Goal: Task Accomplishment & Management: Manage account settings

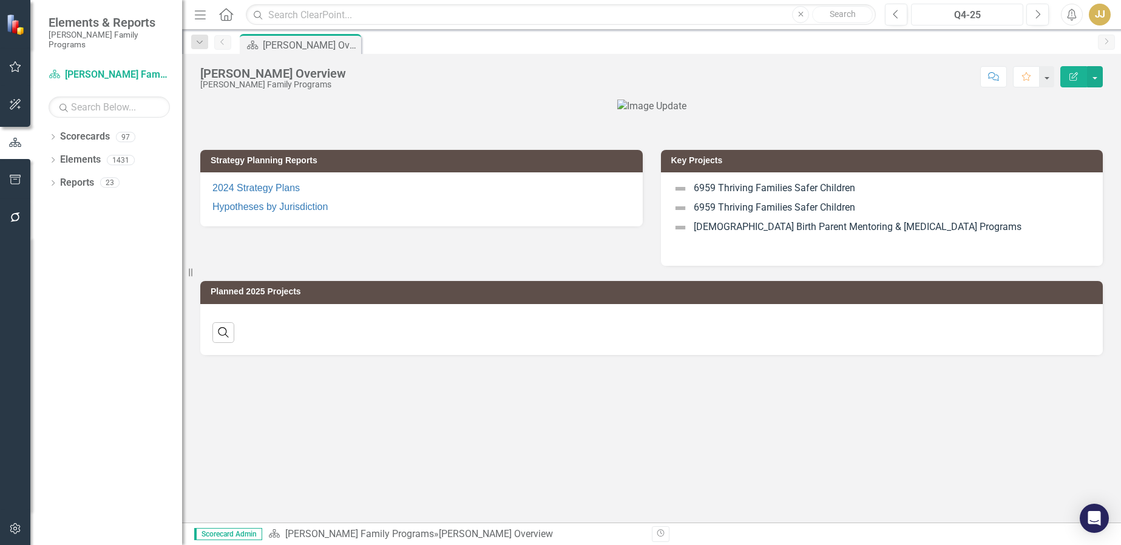
click at [955, 8] on div "Q4-25" at bounding box center [967, 15] width 104 height 15
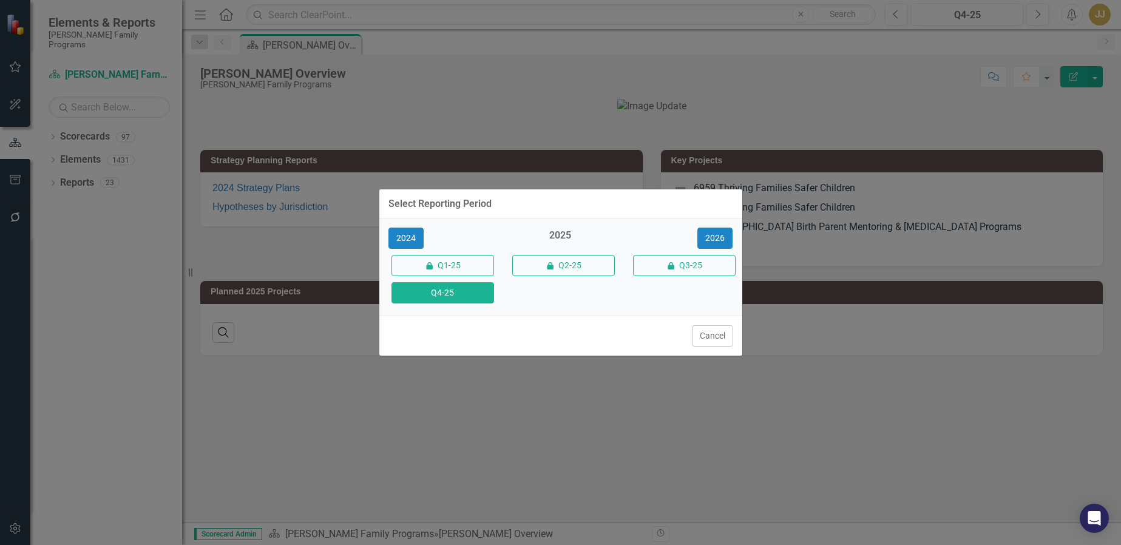
click at [806, 106] on div "Select Reporting Period 2024 2025 2026 icon.lock Q1-25 icon.lock Q2-25 icon.loc…" at bounding box center [560, 272] width 1121 height 545
click at [719, 334] on button "Cancel" at bounding box center [712, 335] width 41 height 21
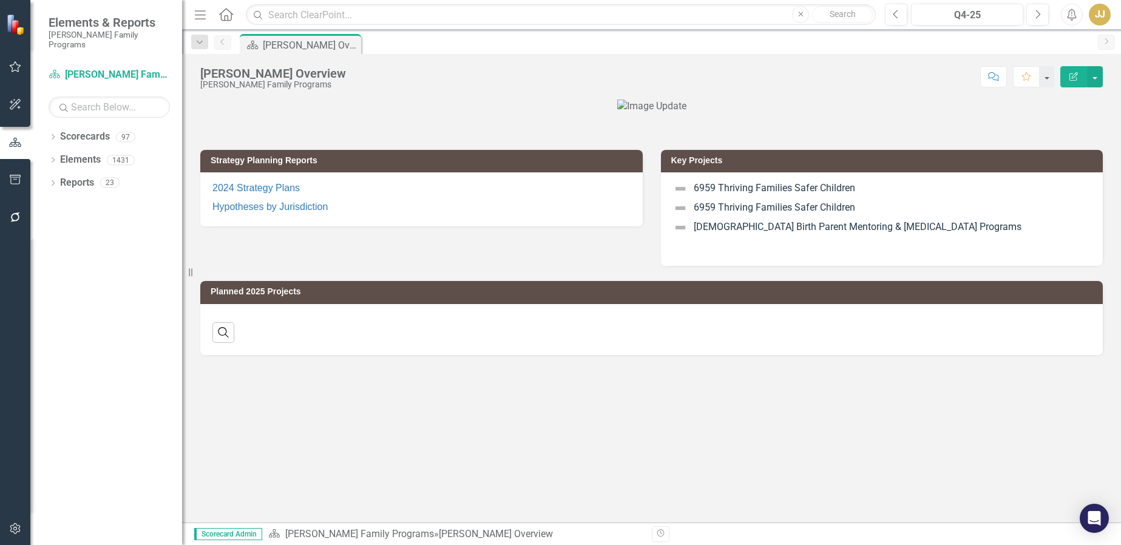
click at [55, 135] on icon "Dropdown" at bounding box center [53, 138] width 8 height 7
click at [61, 156] on icon "Dropdown" at bounding box center [59, 159] width 9 height 7
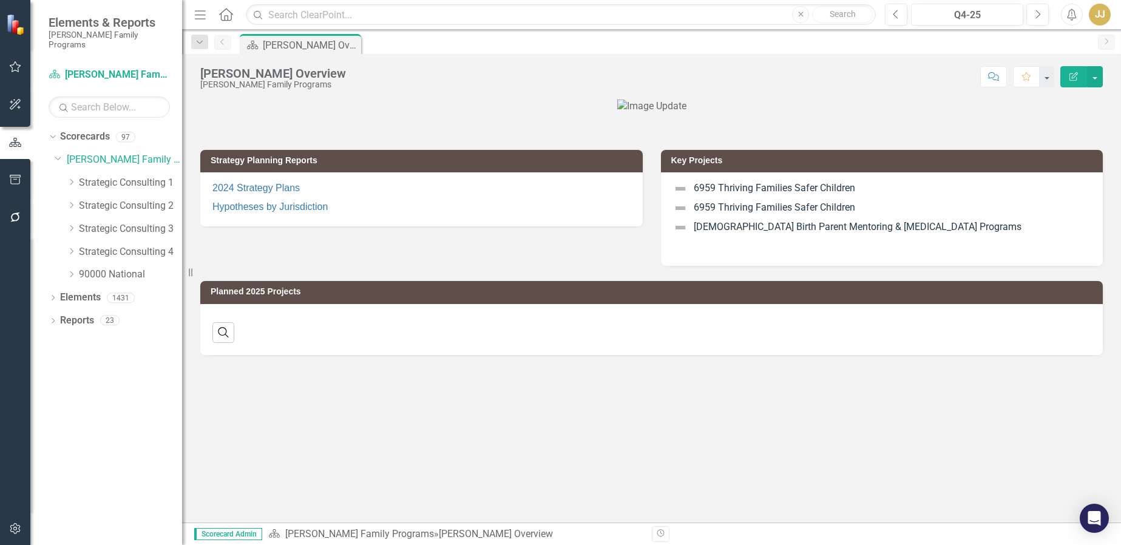
click at [66, 267] on div "Dropdown 90000 National" at bounding box center [118, 276] width 127 height 23
click at [73, 270] on div "Dropdown" at bounding box center [71, 275] width 9 height 10
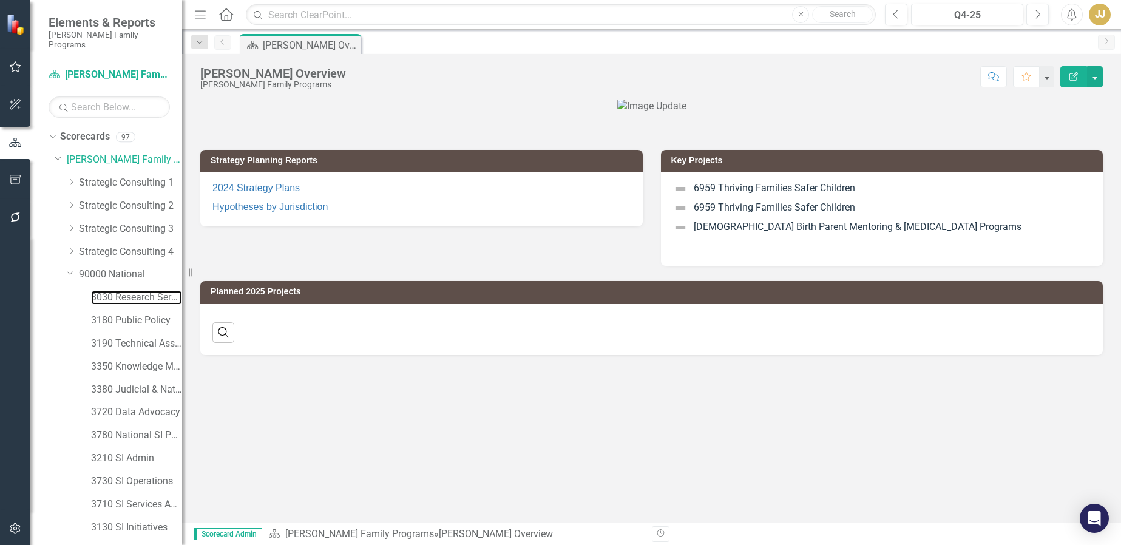
click at [112, 291] on link "3030 Research Services" at bounding box center [136, 298] width 91 height 14
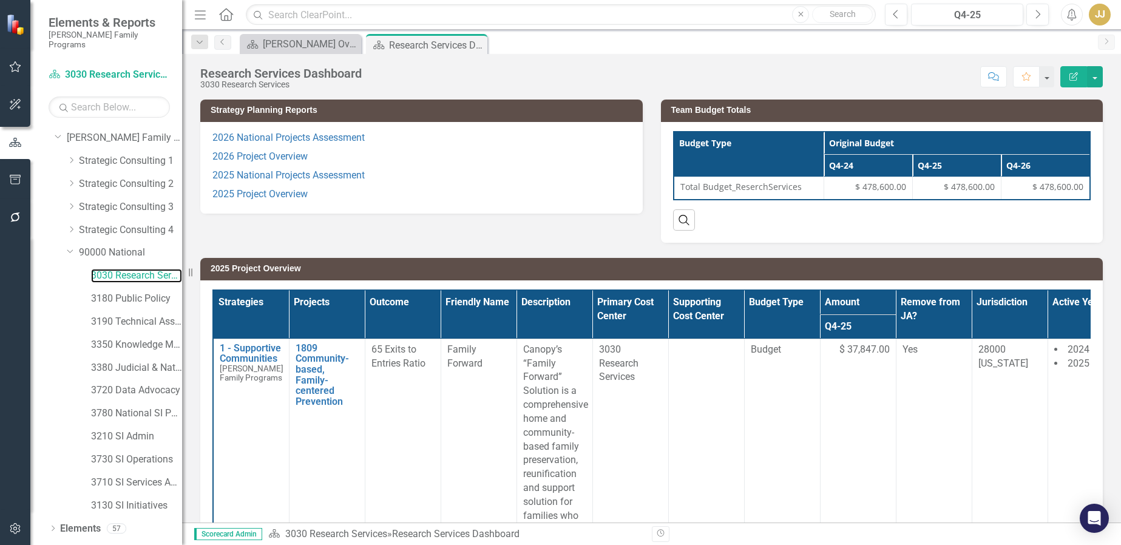
scroll to position [32, 0]
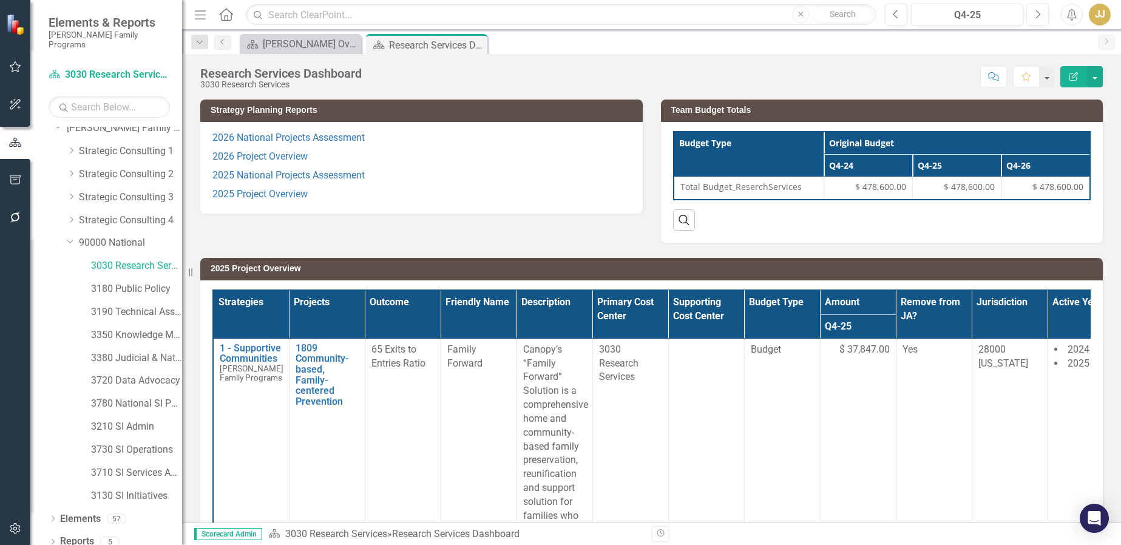
click at [54, 517] on icon "Dropdown" at bounding box center [53, 520] width 8 height 7
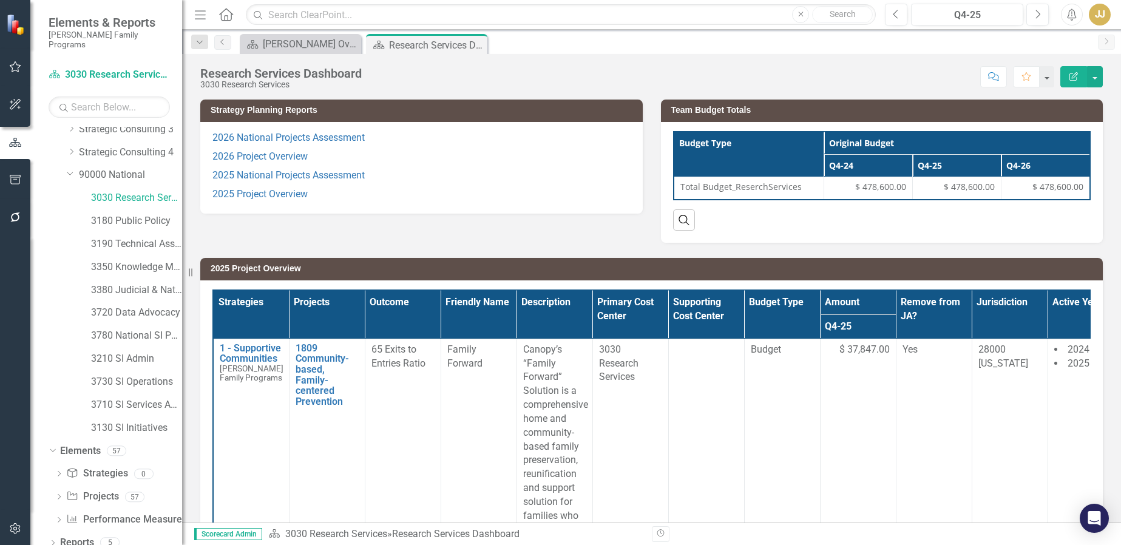
scroll to position [100, 0]
click at [98, 489] on link "Project Projects" at bounding box center [92, 496] width 52 height 14
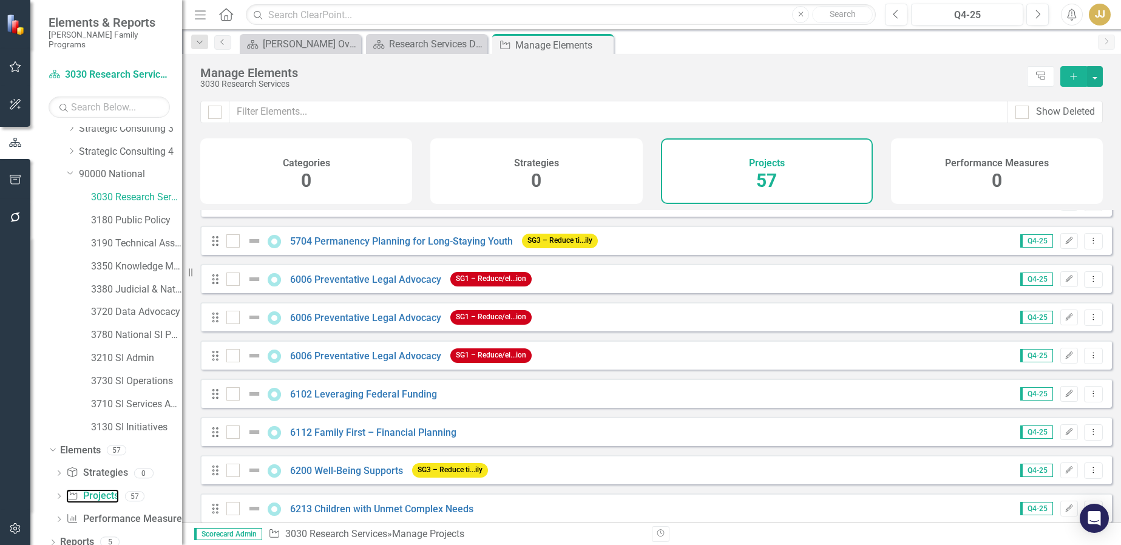
scroll to position [728, 0]
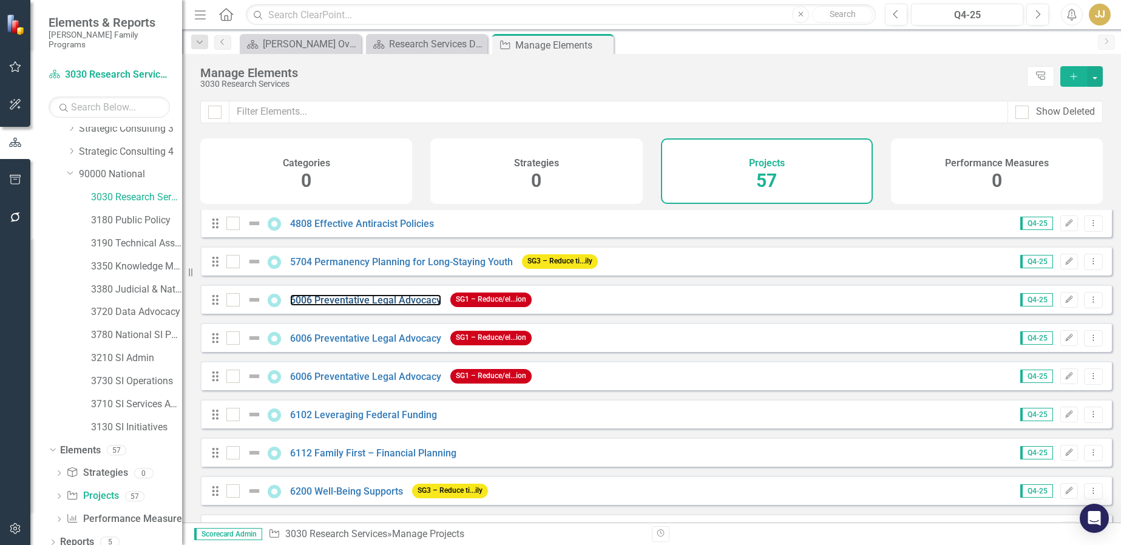
click at [411, 306] on link "6006 Preventative Legal Advocacy" at bounding box center [365, 300] width 151 height 12
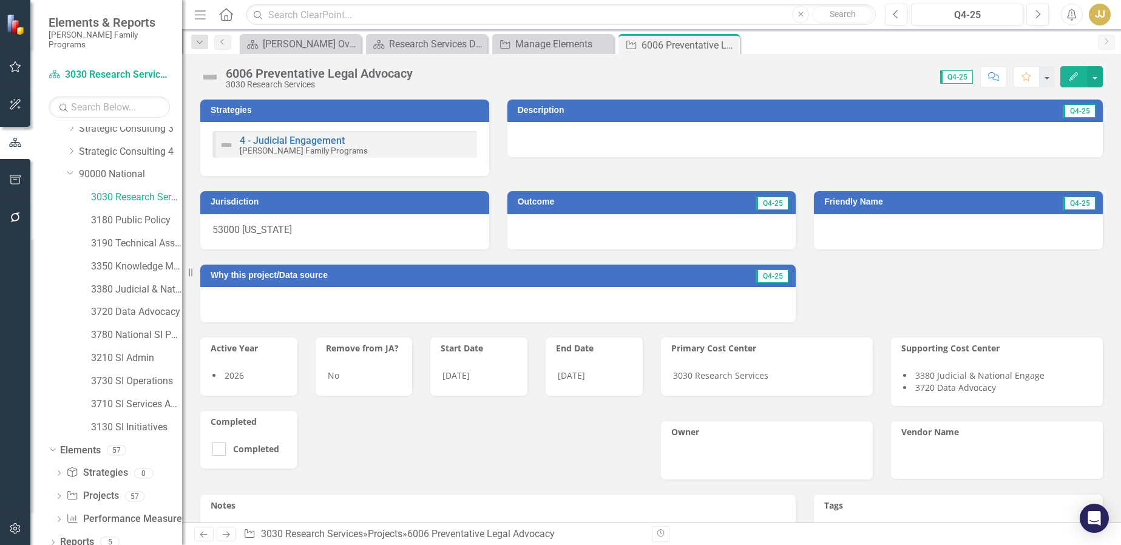
click at [0, 0] on icon "Close" at bounding box center [0, 0] width 0 height 0
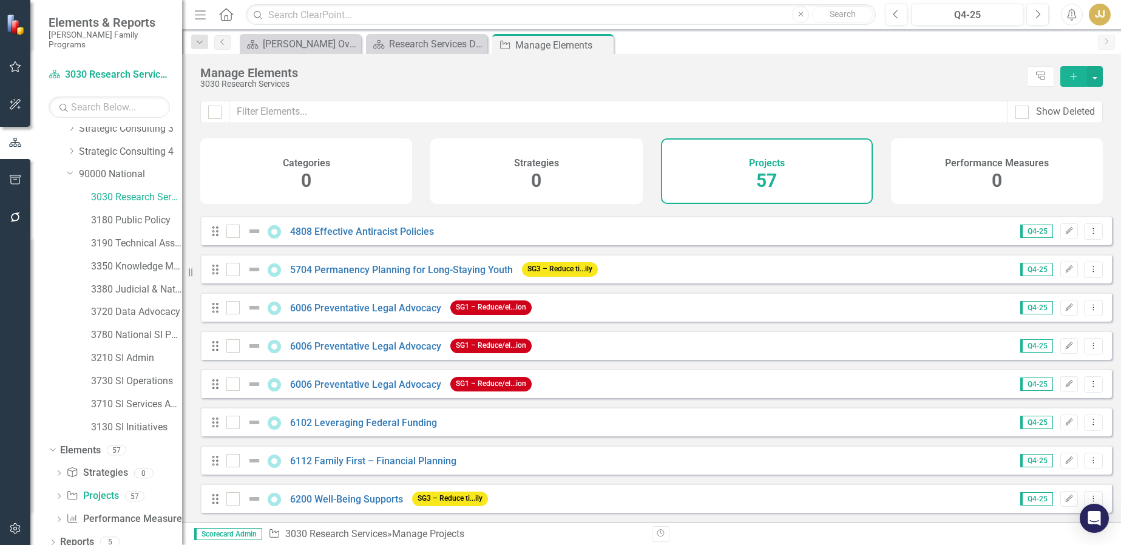
scroll to position [728, 0]
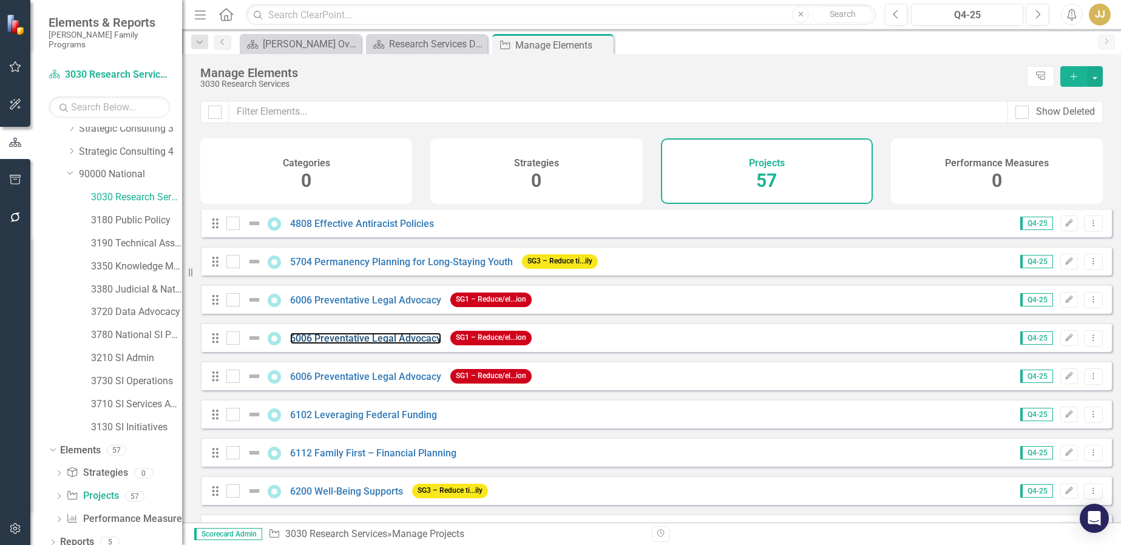
click at [388, 344] on link "6006 Preventative Legal Advocacy" at bounding box center [365, 339] width 151 height 12
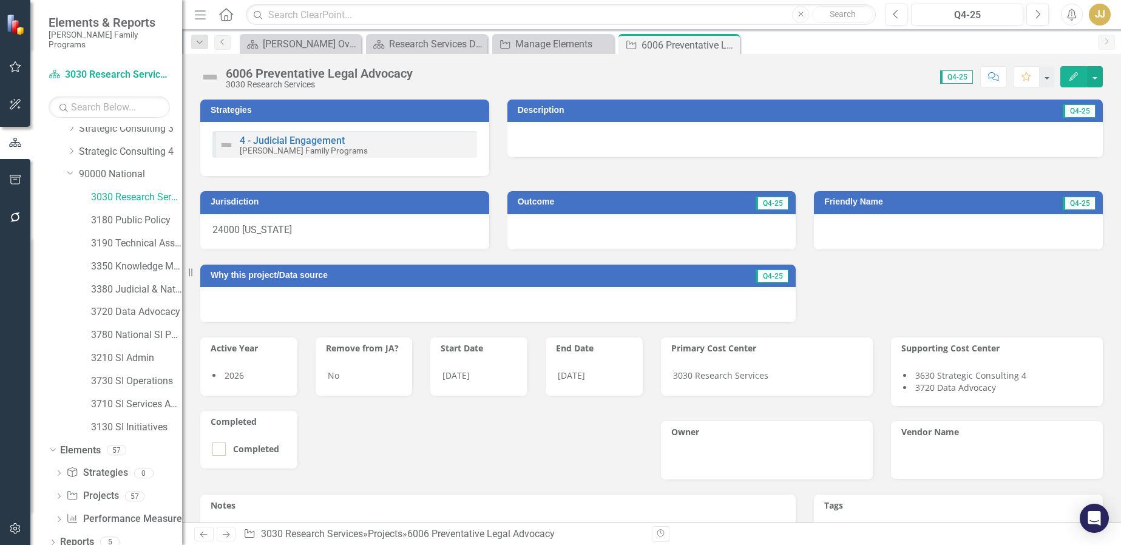
click at [0, 0] on icon "Close" at bounding box center [0, 0] width 0 height 0
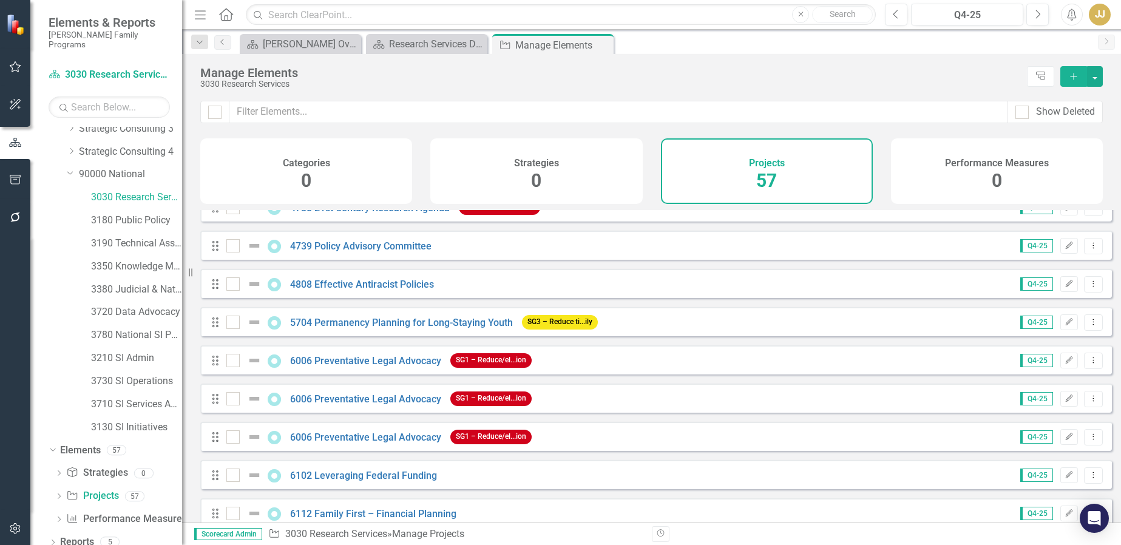
scroll to position [728, 0]
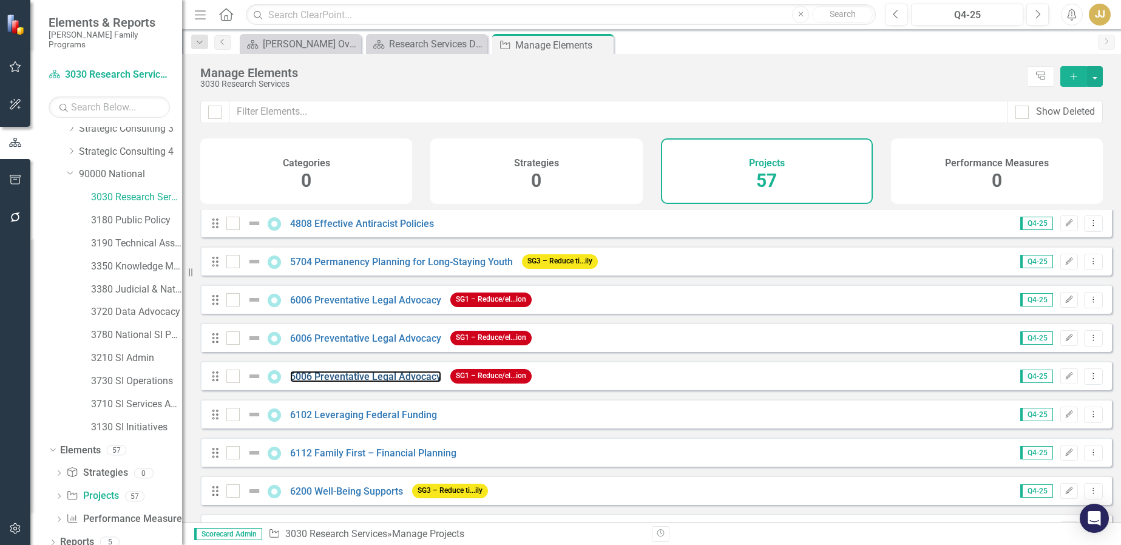
click at [367, 382] on link "6006 Preventative Legal Advocacy" at bounding box center [365, 377] width 151 height 12
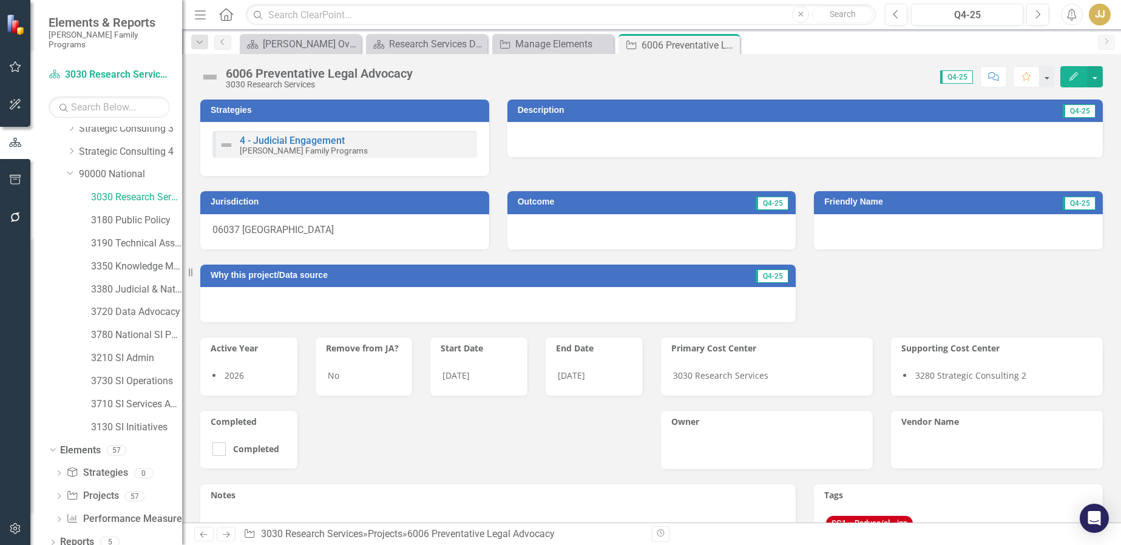
click at [1070, 75] on icon "Edit" at bounding box center [1073, 76] width 11 height 8
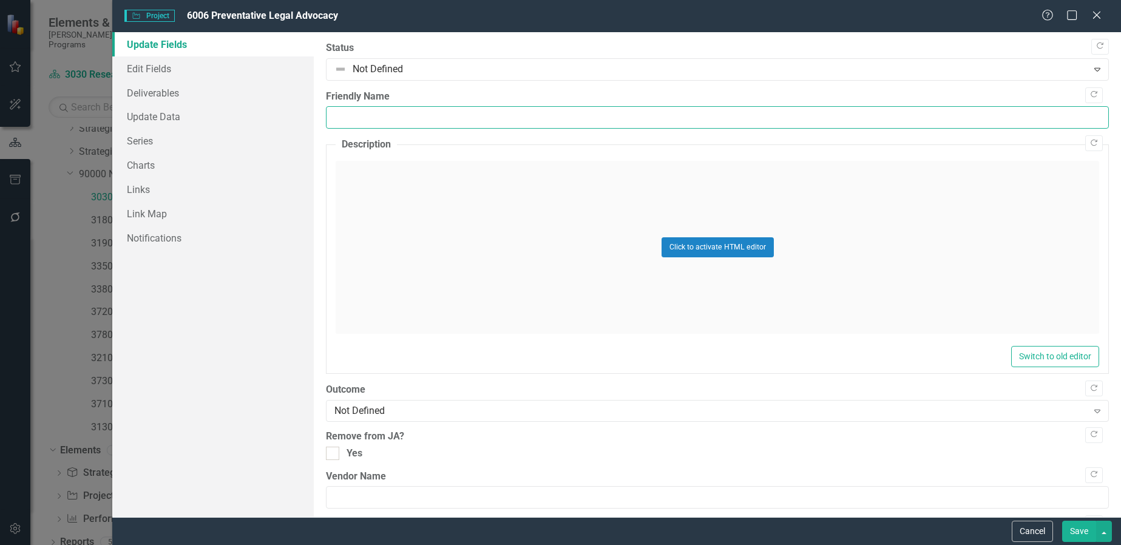
click at [423, 120] on input "Friendly Name" at bounding box center [717, 117] width 783 height 22
click at [353, 112] on input "Friendly Name" at bounding box center [717, 117] width 783 height 22
paste input "Families Stronger Together LA Evaluation"
type input "Families Stronger Together LA Evaluation"
click at [592, 244] on div "Click to activate HTML editor" at bounding box center [718, 247] width 764 height 173
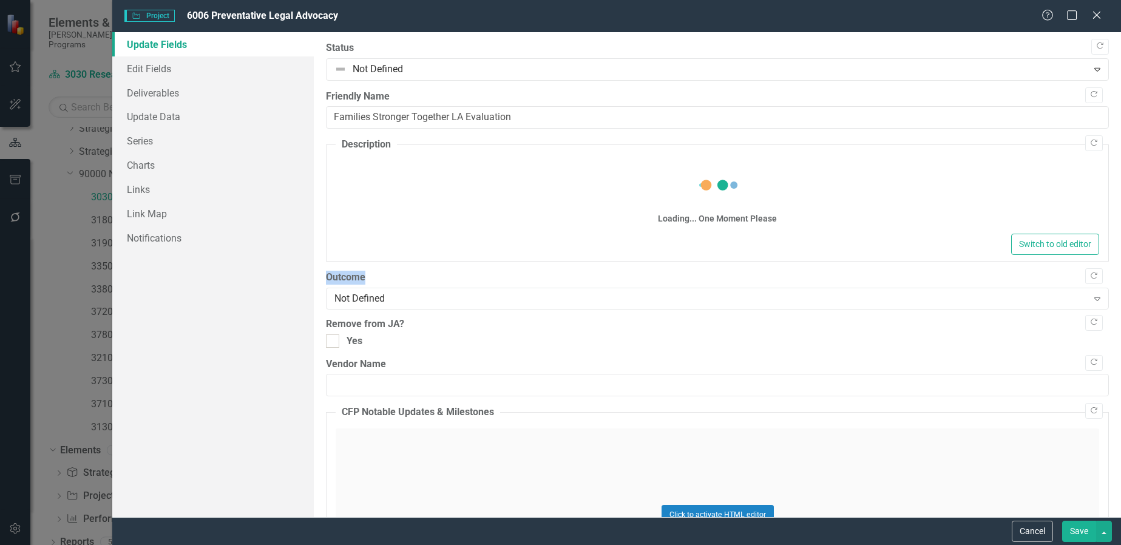
click at [592, 244] on div "Switch to old editor" at bounding box center [718, 244] width 764 height 21
click at [473, 221] on fieldset "Description Loading... One Moment Please Switch to old editor" at bounding box center [717, 200] width 783 height 124
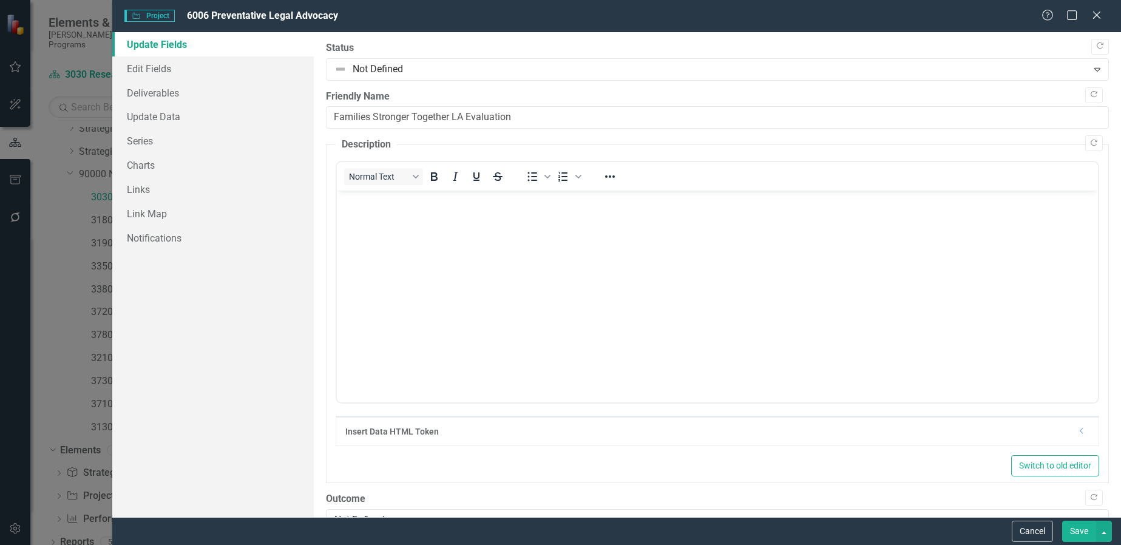
click at [382, 219] on body "Rich Text Area. Press ALT-0 for help." at bounding box center [717, 282] width 761 height 182
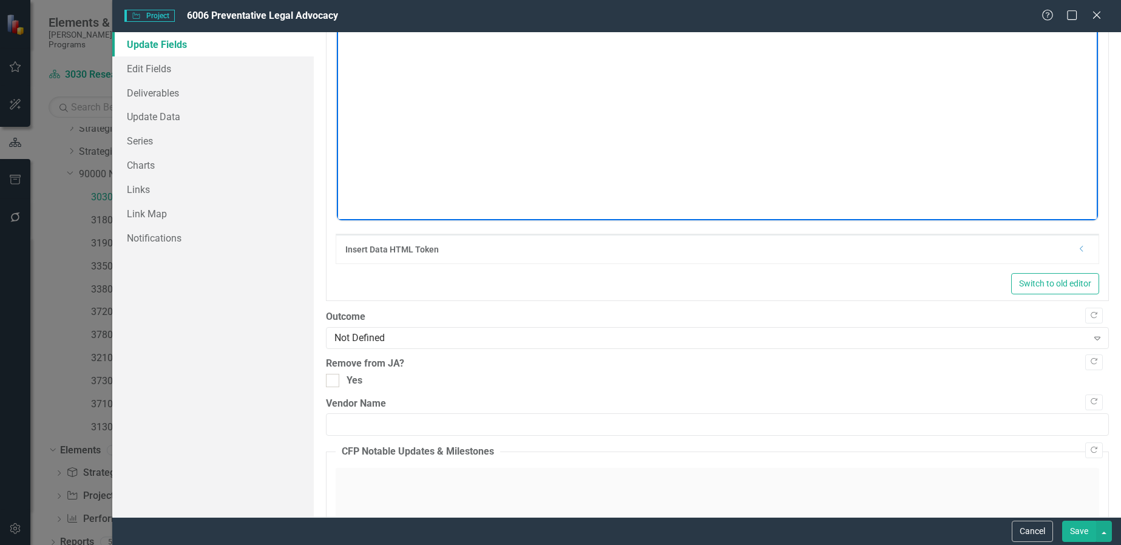
scroll to position [304, 0]
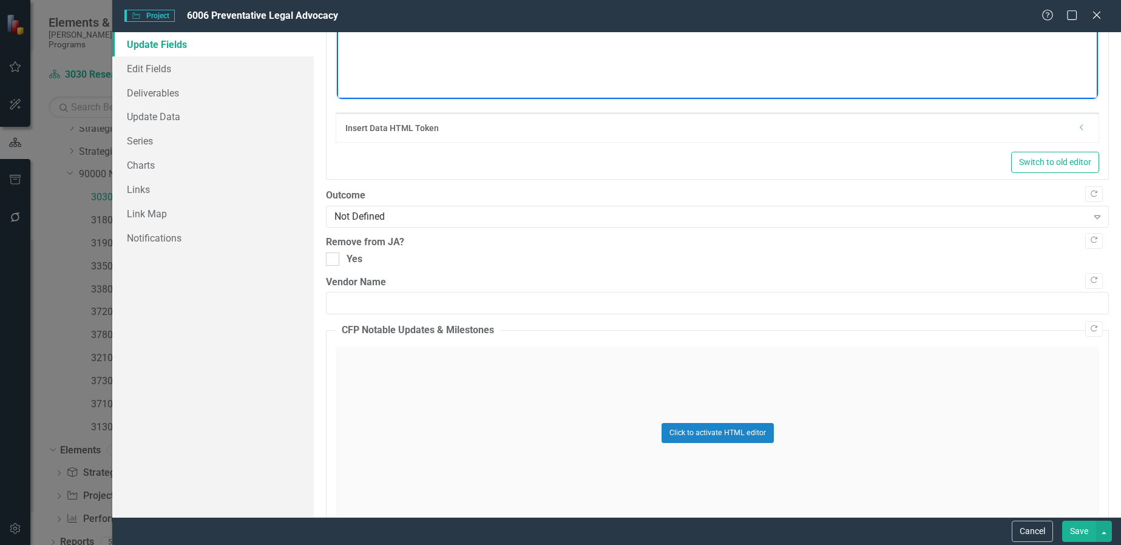
click at [414, 214] on div "Not Defined" at bounding box center [710, 217] width 753 height 14
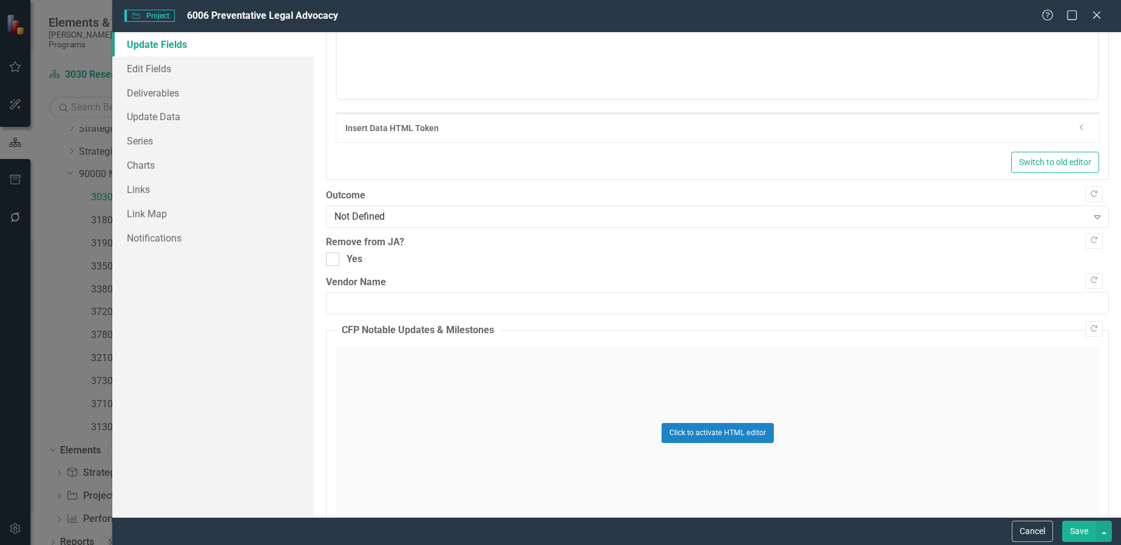
click at [443, 227] on div "Not Defined Expand" at bounding box center [717, 217] width 783 height 22
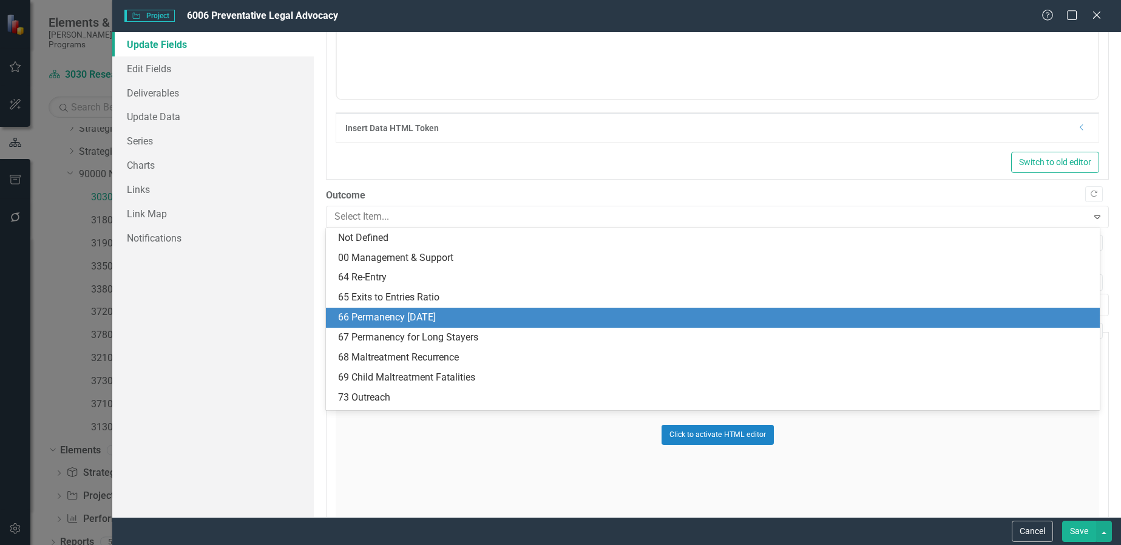
scroll to position [121, 0]
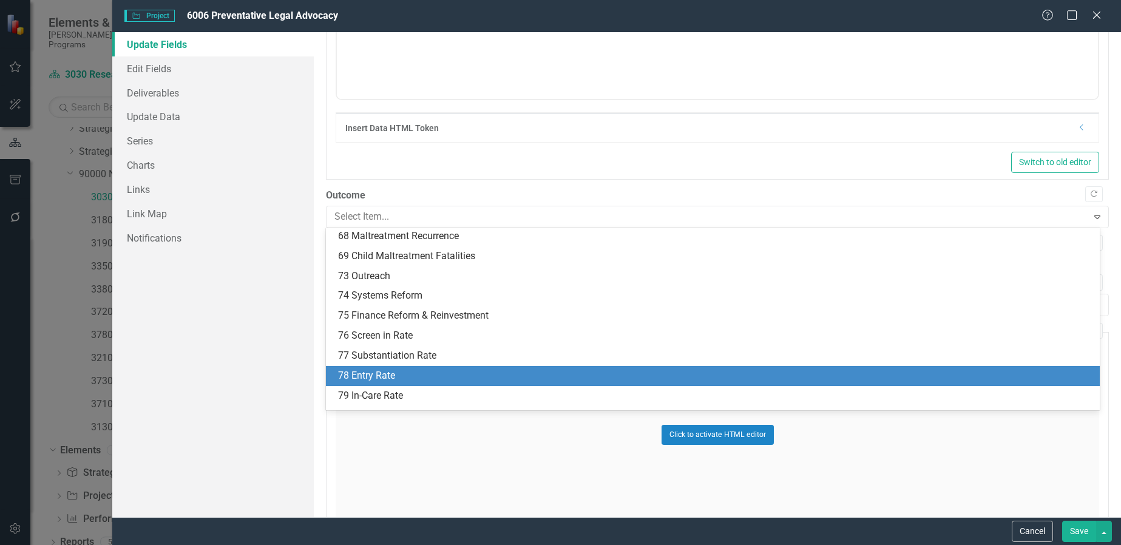
click at [409, 368] on div "78 Entry Rate" at bounding box center [713, 376] width 774 height 20
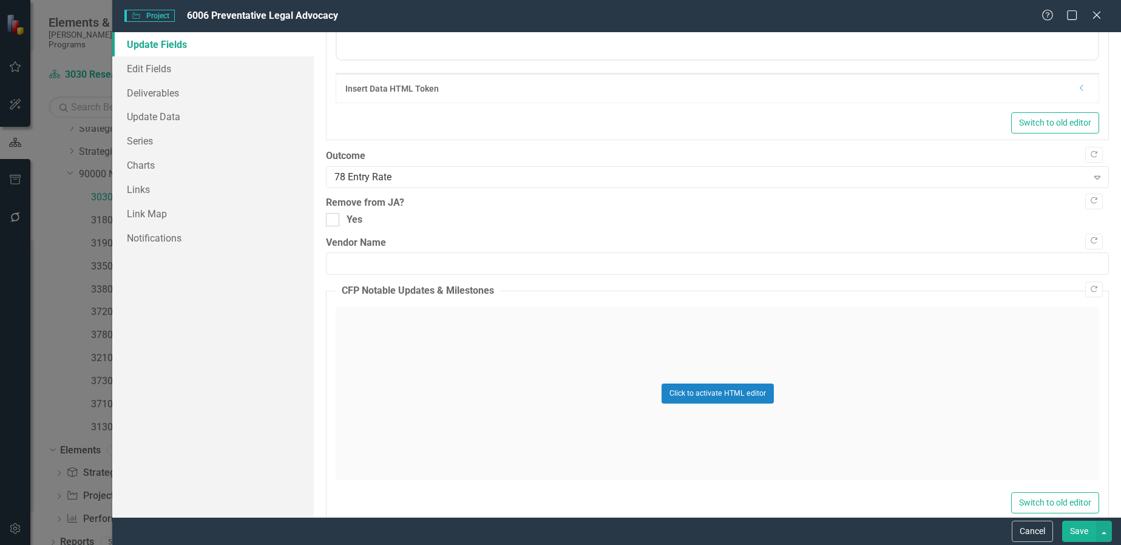
scroll to position [364, 0]
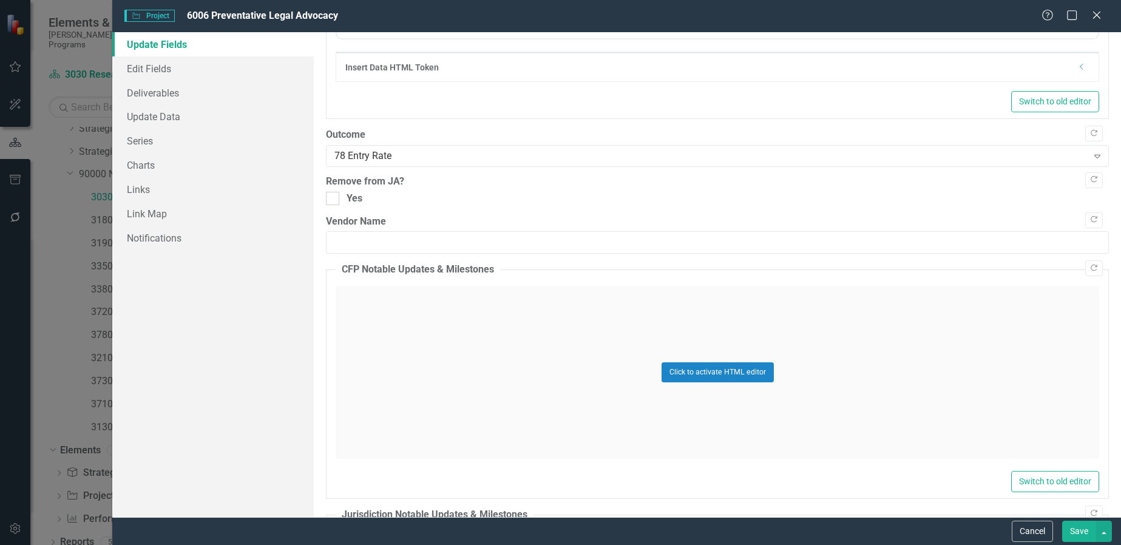
click at [365, 198] on div "Yes" at bounding box center [717, 199] width 783 height 14
click at [334, 198] on input "Yes" at bounding box center [330, 196] width 8 height 8
checkbox input "true"
click at [524, 246] on input "Vendor Name" at bounding box center [717, 242] width 783 height 22
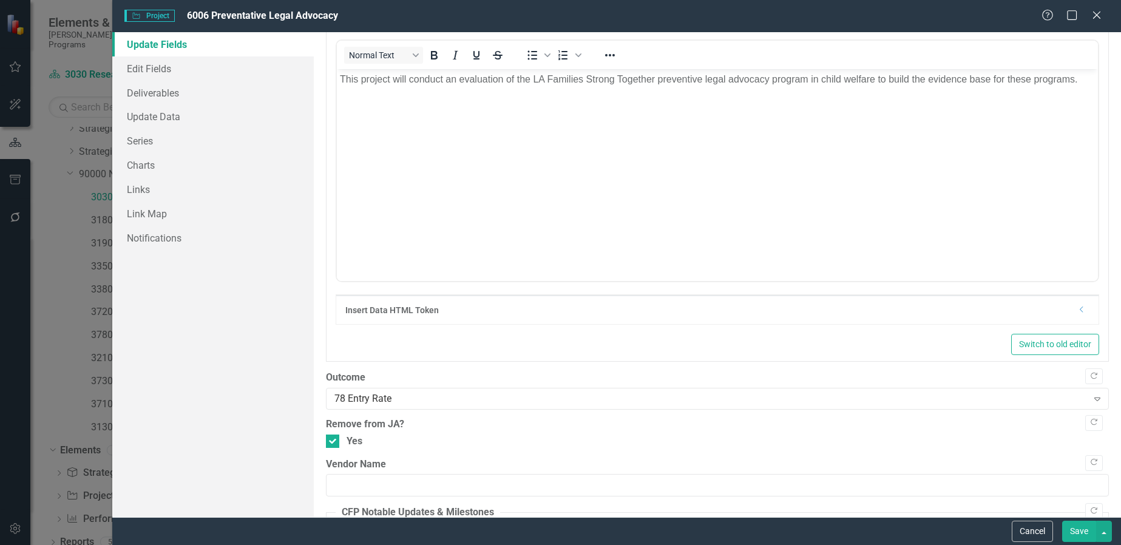
scroll to position [0, 0]
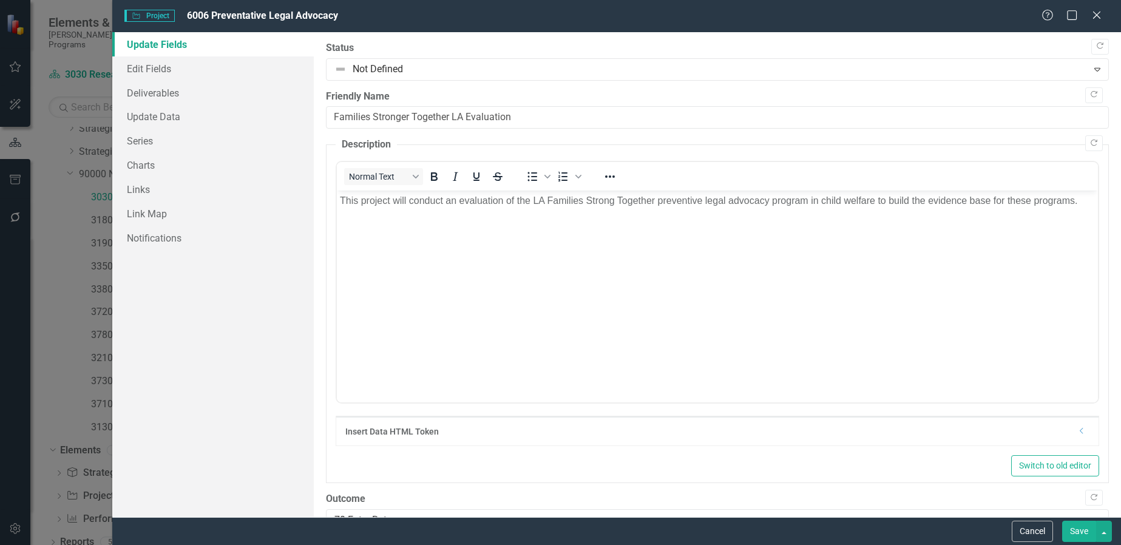
click at [1076, 529] on button "Save" at bounding box center [1079, 531] width 34 height 21
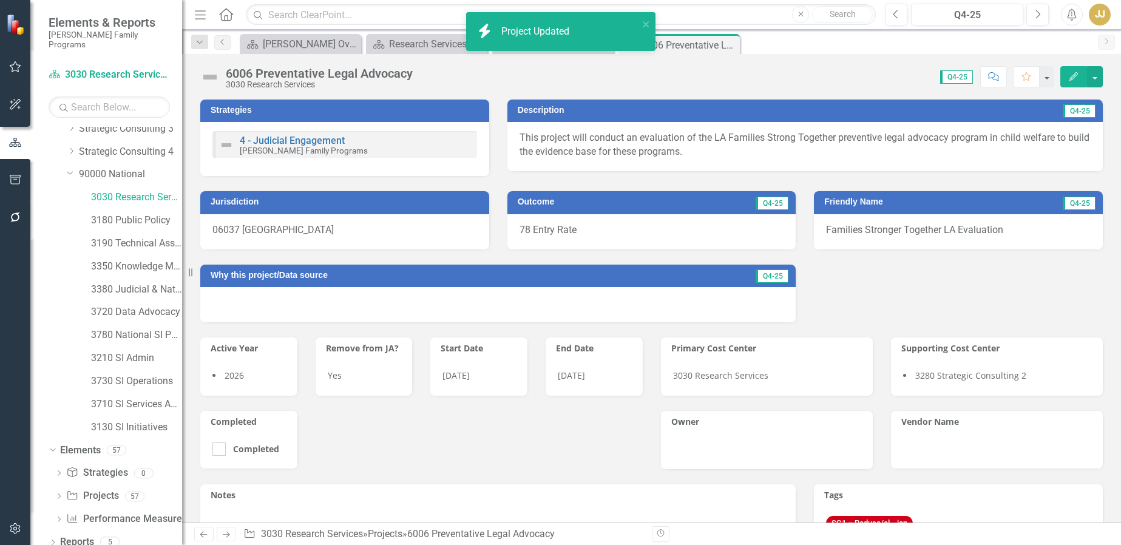
click at [274, 373] on li "2026" at bounding box center [248, 376] width 73 height 12
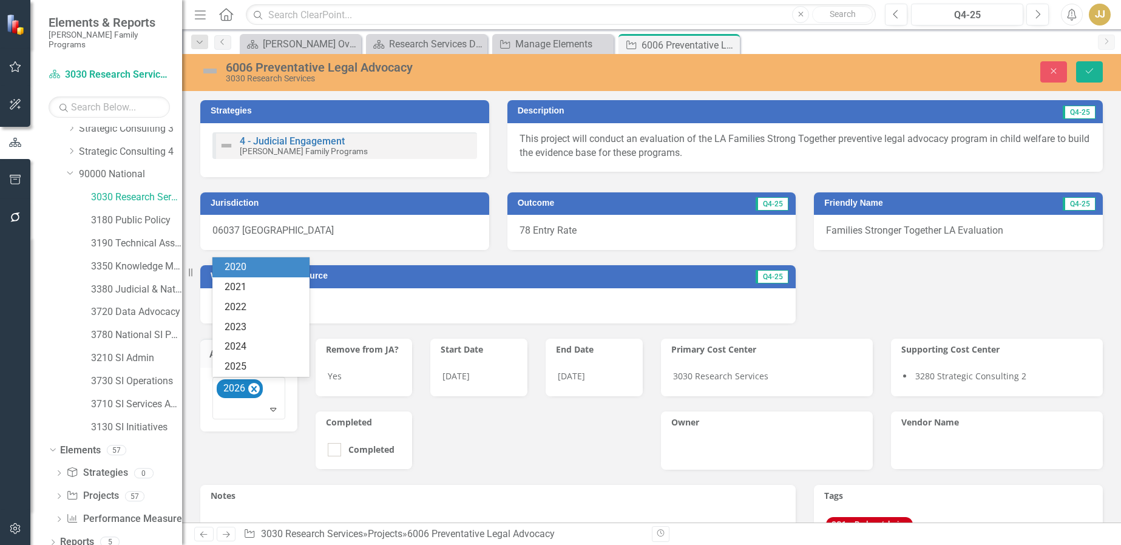
click at [257, 413] on div at bounding box center [249, 409] width 67 height 16
click at [269, 370] on div "2025" at bounding box center [264, 367] width 78 height 14
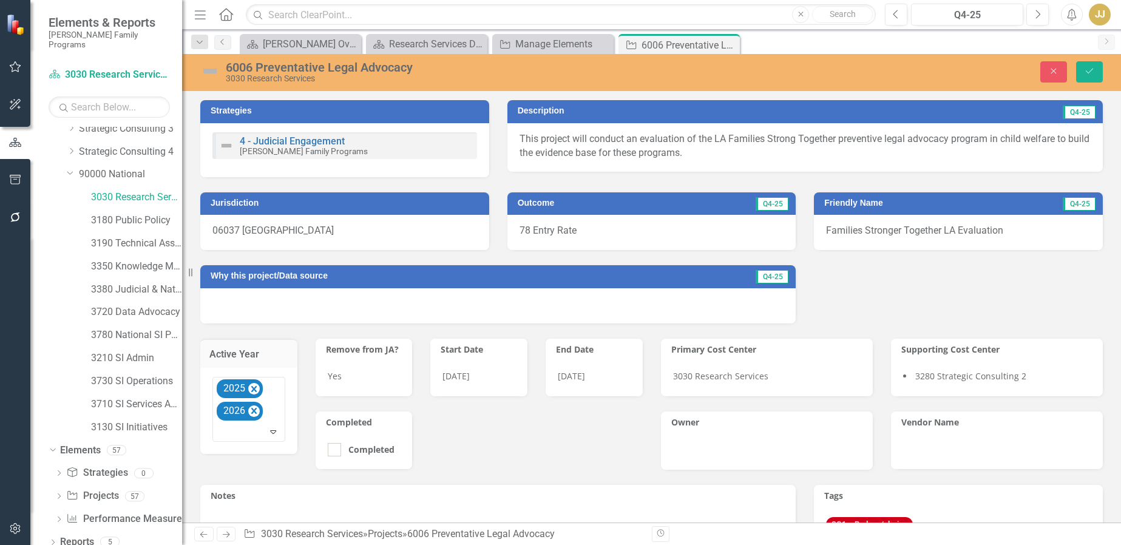
click at [566, 450] on div "Active Year [DATE] 2026 Expand Remove from JA? Yes Start Date [DATE] End Date […" at bounding box center [421, 397] width 461 height 146
click at [1088, 73] on icon "Save" at bounding box center [1089, 71] width 11 height 8
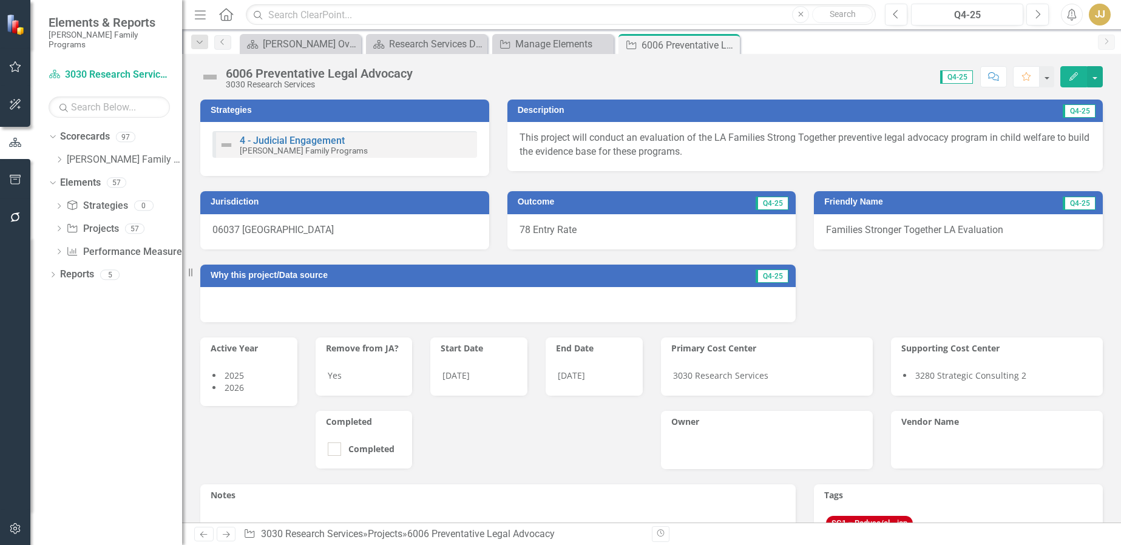
click at [0, 0] on icon "Close" at bounding box center [0, 0] width 0 height 0
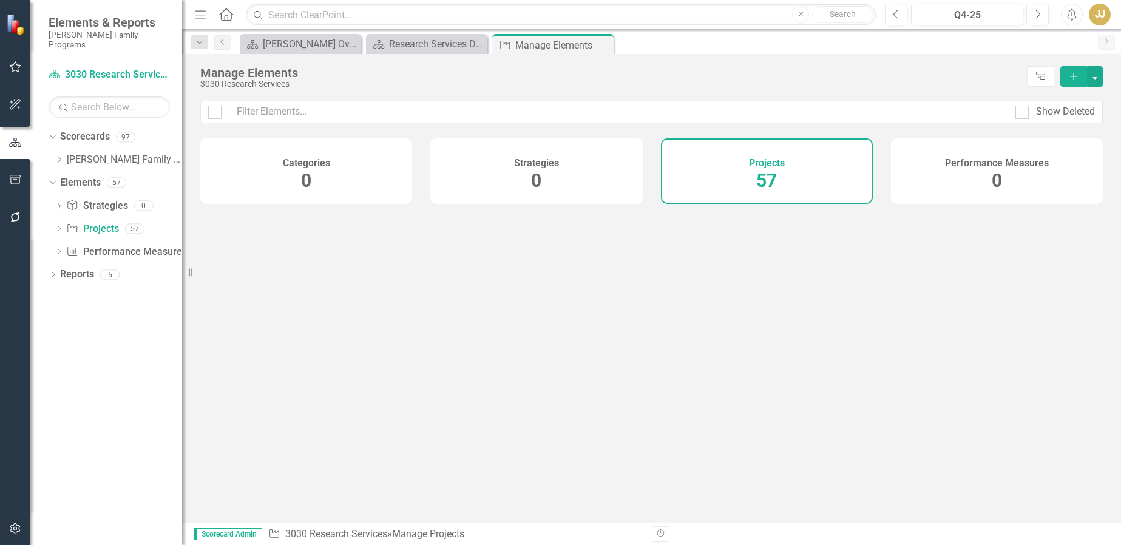
click at [0, 0] on icon "Close" at bounding box center [0, 0] width 0 height 0
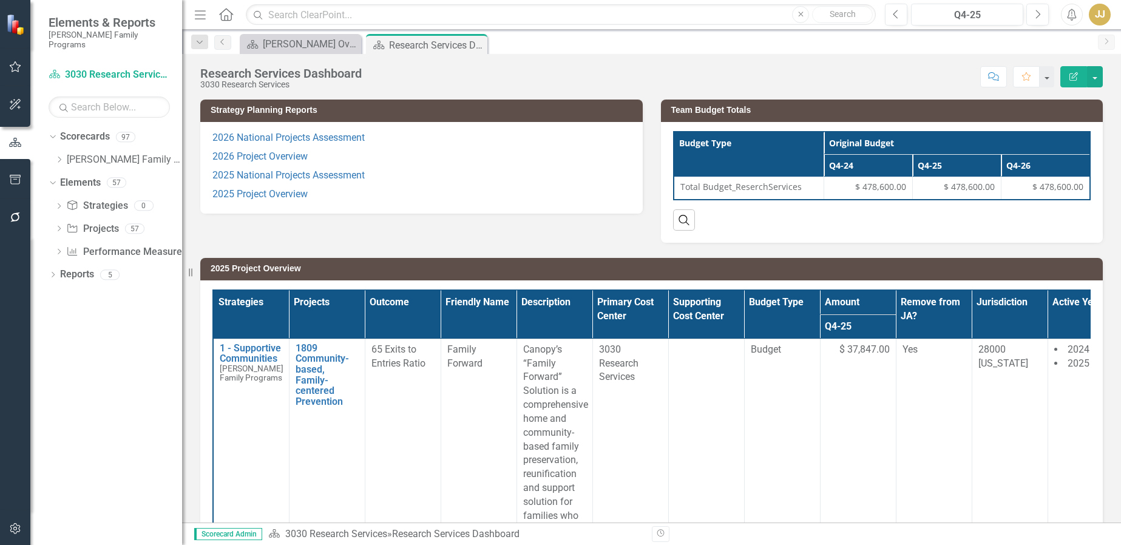
click at [414, 46] on div "Research Services Dashboard" at bounding box center [436, 45] width 95 height 15
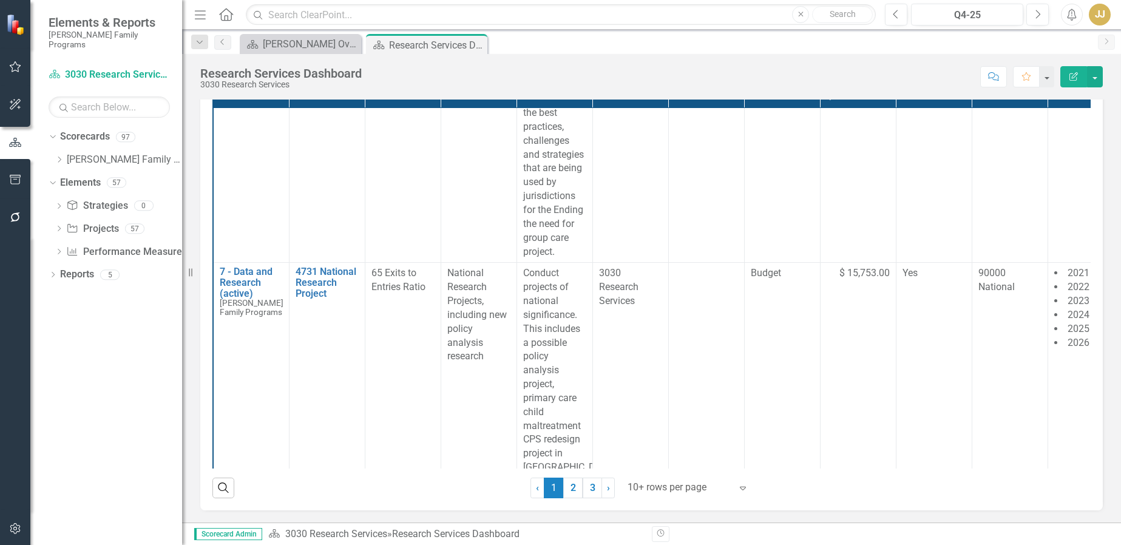
scroll to position [2168, 0]
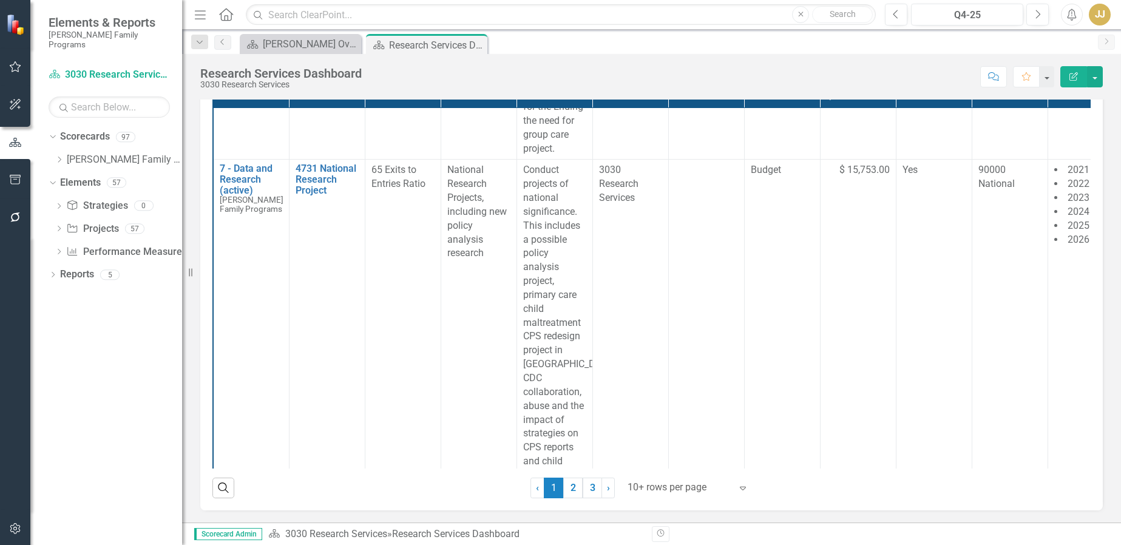
click at [572, 490] on link "2" at bounding box center [572, 488] width 19 height 21
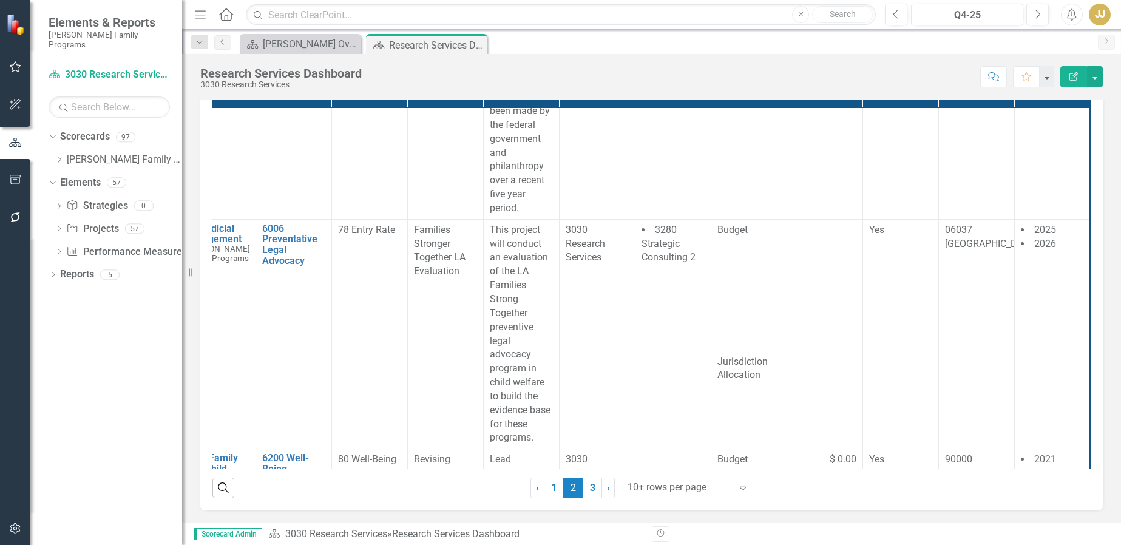
scroll to position [1335, 0]
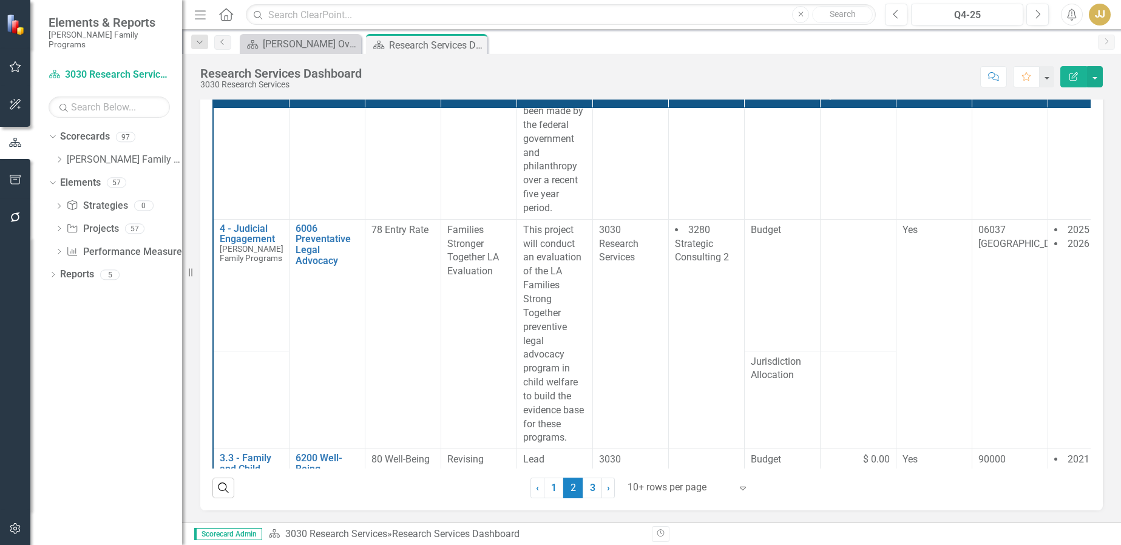
click at [537, 274] on p "This project will conduct an evaluation of the LA Families Strong Together prev…" at bounding box center [554, 334] width 63 height 222
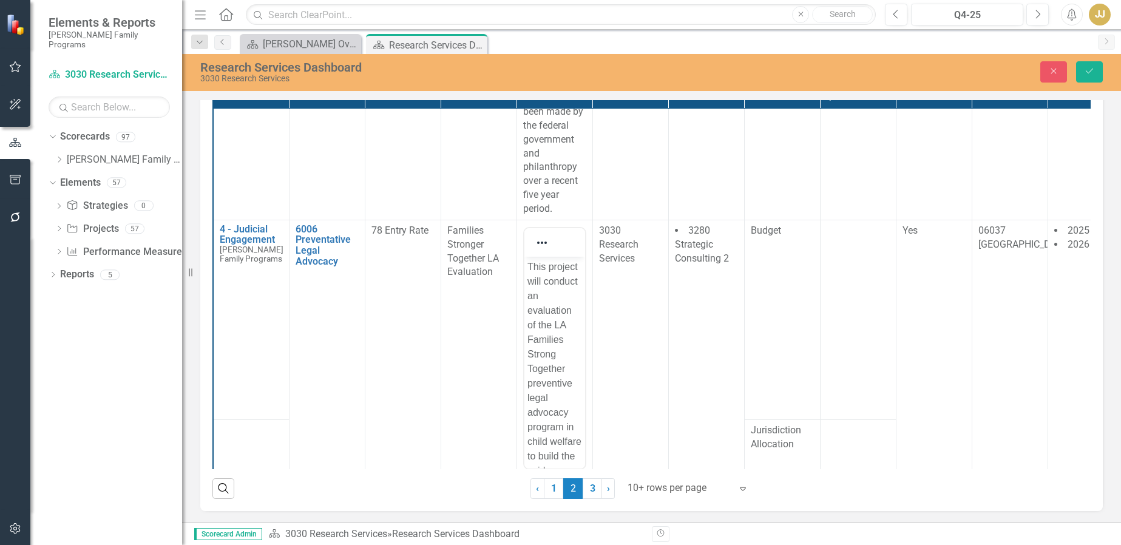
scroll to position [0, 0]
click at [557, 313] on p "This project will conduct an evaluation of the LA Families Strong Together prev…" at bounding box center [554, 390] width 55 height 262
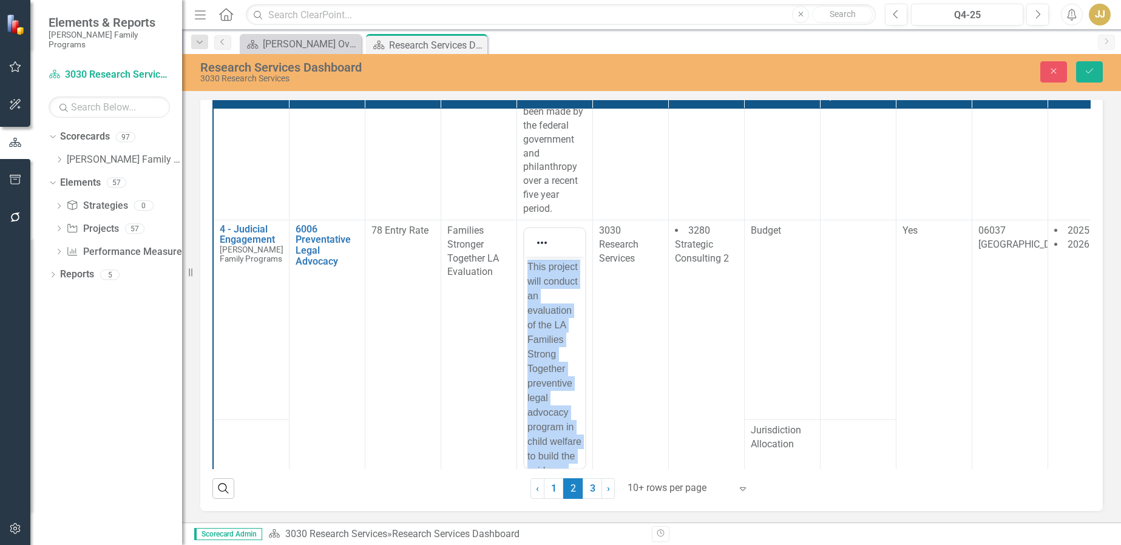
click at [557, 313] on p "This project will conduct an evaluation of the LA Families Strong Together prev…" at bounding box center [554, 390] width 55 height 262
copy p "This project will conduct an evaluation of the LA Families Strong Together prev…"
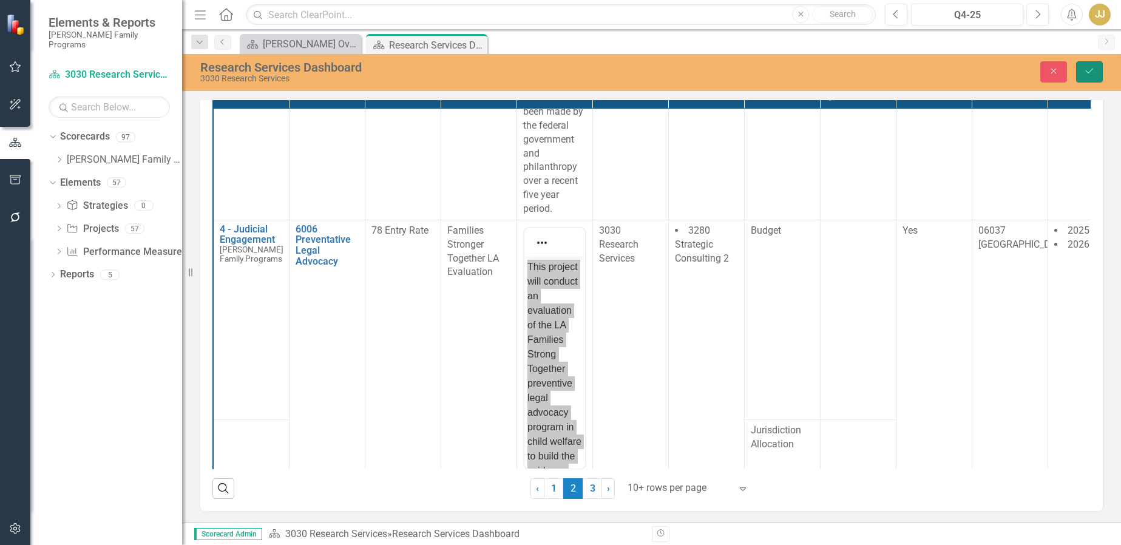
click at [1097, 71] on button "Save" at bounding box center [1089, 71] width 27 height 21
